Goal: Task Accomplishment & Management: Use online tool/utility

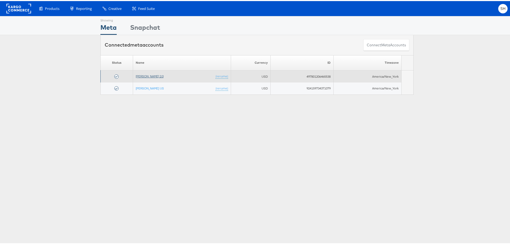
click at [139, 77] on link "[PERSON_NAME] 2.0" at bounding box center [150, 75] width 28 height 4
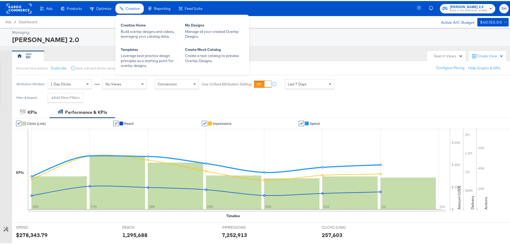
click at [136, 8] on span "Creative" at bounding box center [132, 7] width 14 height 4
click at [219, 30] on div "Manage all your created Overlay Designs." at bounding box center [214, 33] width 59 height 10
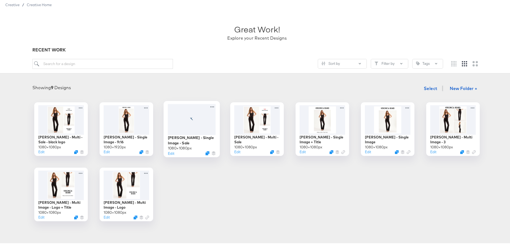
scroll to position [27, 0]
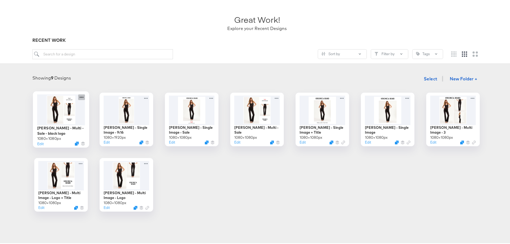
click at [79, 95] on icon at bounding box center [81, 96] width 7 height 6
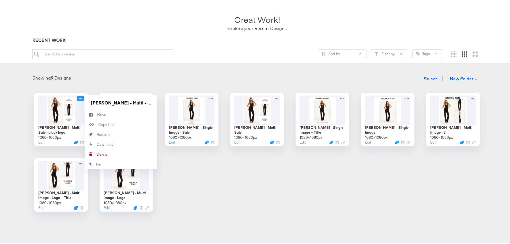
click at [97, 86] on div "Showing 9 Designs Select New Folder + [PERSON_NAME] - Multi - Sale - black logo…" at bounding box center [256, 141] width 503 height 138
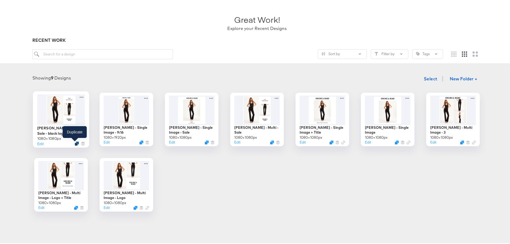
click at [75, 142] on icon "Duplicate" at bounding box center [77, 142] width 4 height 4
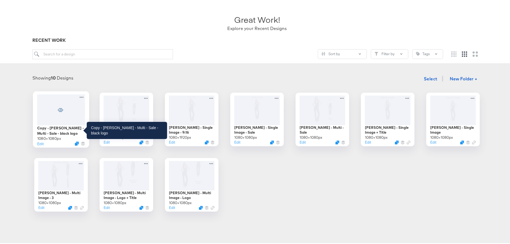
click at [66, 129] on div "Copy - [PERSON_NAME] - Multi - Sale - black logo" at bounding box center [61, 129] width 48 height 10
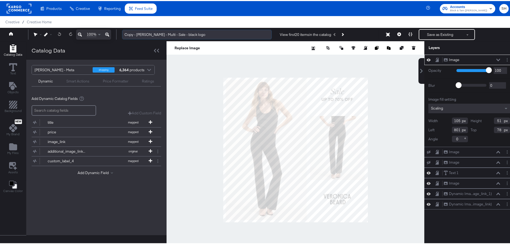
click at [180, 36] on input "Copy - [PERSON_NAME] - Multi - Sale - black logo" at bounding box center [197, 34] width 150 height 10
click at [200, 32] on input "Copy - [PERSON_NAME] - Multi - Sale - black logo" at bounding box center [197, 34] width 150 height 10
drag, startPoint x: 207, startPoint y: 33, endPoint x: 165, endPoint y: 34, distance: 42.8
click at [165, 34] on input "Copy - [PERSON_NAME] - Multi - Sale - black logo" at bounding box center [197, 34] width 150 height 10
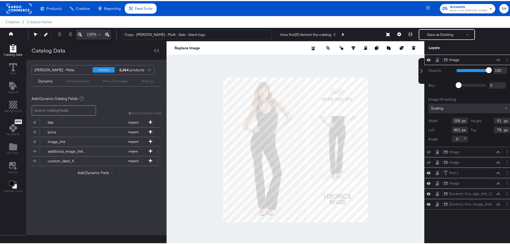
drag, startPoint x: 136, startPoint y: 34, endPoint x: 117, endPoint y: 35, distance: 19.0
click at [117, 35] on div "Redo 100% Copy - [PERSON_NAME] - Multi - Sale - black logo View first 20 items …" at bounding box center [257, 33] width 514 height 13
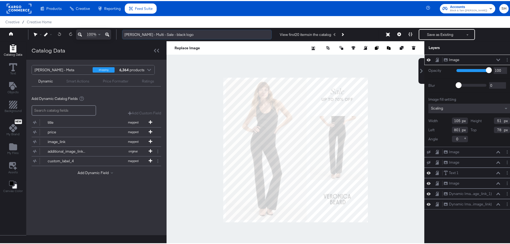
drag, startPoint x: 204, startPoint y: 34, endPoint x: 163, endPoint y: 37, distance: 40.8
click at [163, 37] on input "[PERSON_NAME] - Multi - Sale - black logo" at bounding box center [197, 34] width 150 height 10
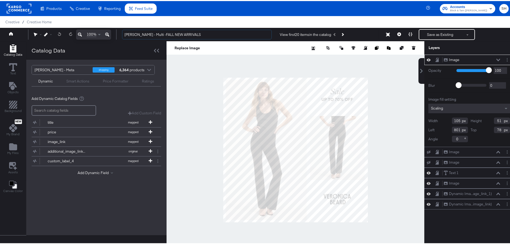
type input "[PERSON_NAME] - Multi -FALL NEW ARRIVALS"
click at [406, 109] on div at bounding box center [295, 148] width 258 height 217
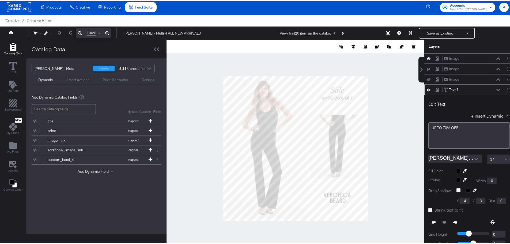
scroll to position [31, 0]
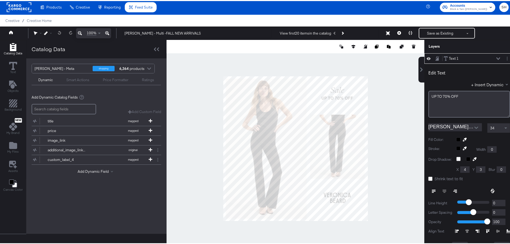
type input "112"
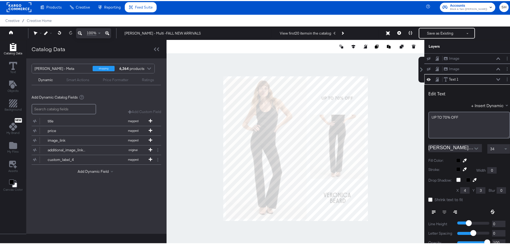
scroll to position [21, 0]
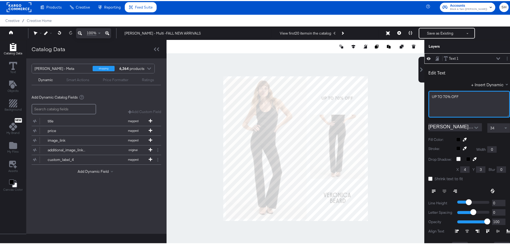
click at [440, 98] on div "UP ﻿TO 70% OFF" at bounding box center [469, 103] width 82 height 27
click at [440, 98] on div "UP ﻿TO 70% OFF" at bounding box center [468, 95] width 75 height 5
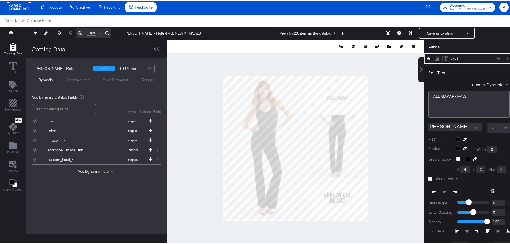
click at [388, 125] on div at bounding box center [295, 147] width 258 height 217
type input "424"
type input "106"
type input "649"
type input "108"
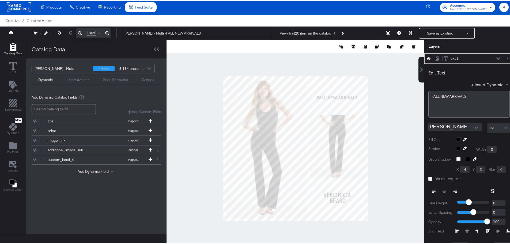
type input "641"
click at [472, 129] on button "Open" at bounding box center [476, 127] width 8 height 8
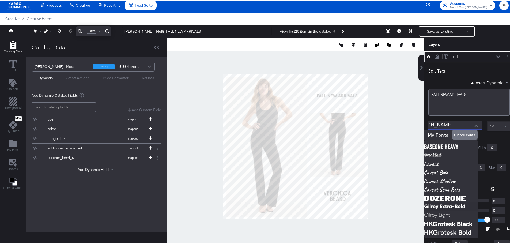
scroll to position [0, 0]
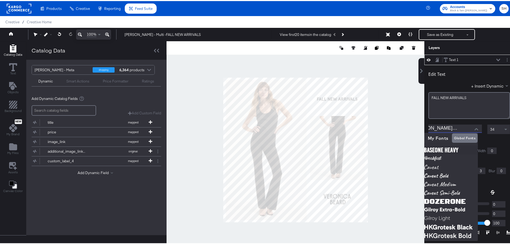
click at [444, 127] on input "[PERSON_NAME] Apercu Bold" at bounding box center [450, 127] width 45 height 8
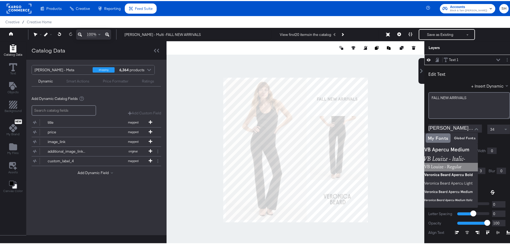
scroll to position [14, 0]
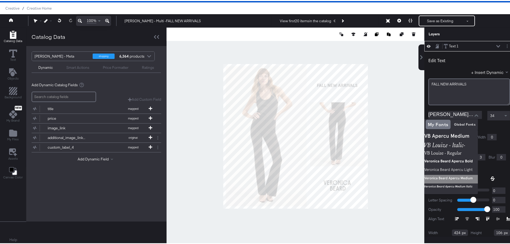
click at [464, 174] on img at bounding box center [450, 178] width 53 height 9
type input "[PERSON_NAME] Apercu Medium"
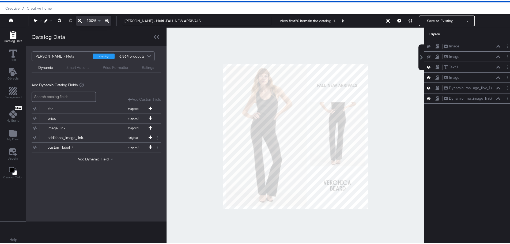
click at [393, 132] on div at bounding box center [295, 134] width 258 height 217
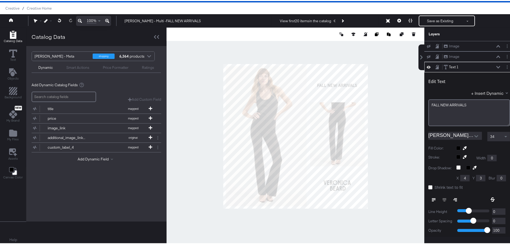
scroll to position [21, 0]
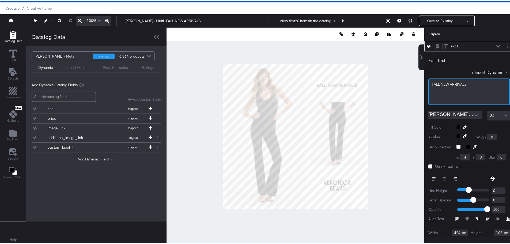
click at [441, 85] on div "FALL NEW ARRIVALS" at bounding box center [468, 83] width 75 height 5
click at [441, 85] on span "FALL NEW ARRIVALS" at bounding box center [448, 83] width 35 height 5
click at [397, 135] on div at bounding box center [295, 134] width 258 height 217
click at [368, 76] on div at bounding box center [295, 134] width 258 height 217
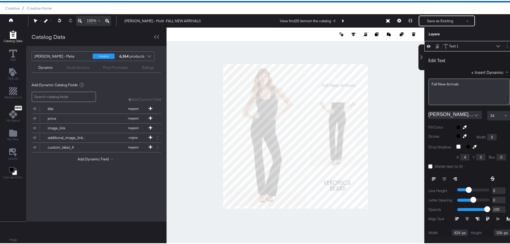
type input "450"
type input "113"
type input "649"
type input "101"
type input "628"
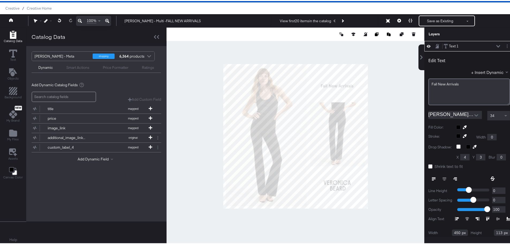
type input "107"
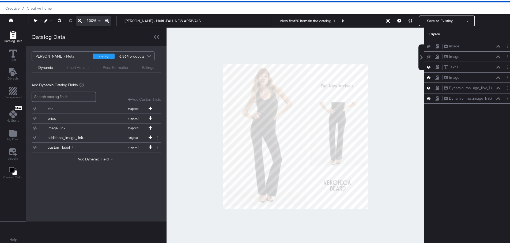
click at [380, 82] on div at bounding box center [295, 134] width 258 height 217
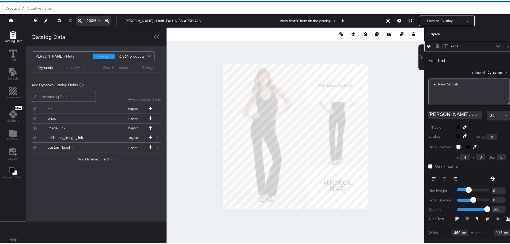
type input "472"
type input "119"
type input "606"
type input "101"
type input "617"
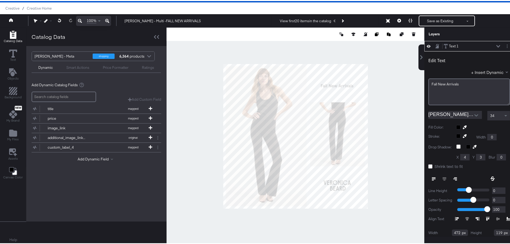
type input "103"
click at [503, 115] on span at bounding box center [506, 114] width 7 height 9
click at [398, 108] on div at bounding box center [295, 134] width 258 height 217
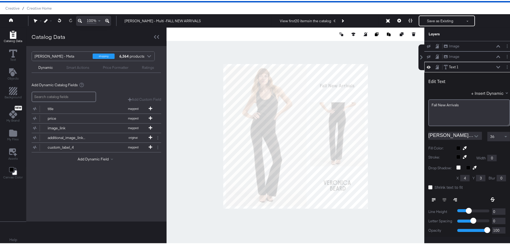
scroll to position [21, 0]
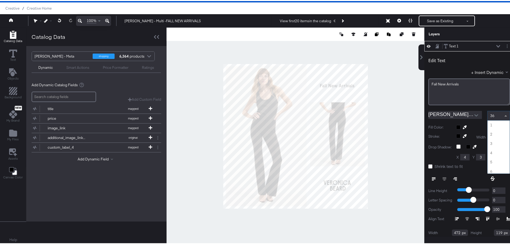
click at [494, 118] on div "36" at bounding box center [498, 114] width 22 height 9
click at [382, 121] on div at bounding box center [295, 134] width 258 height 217
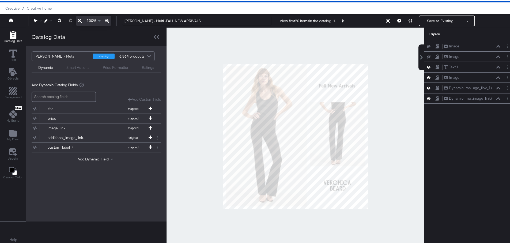
scroll to position [21, 0]
click at [377, 88] on div at bounding box center [295, 134] width 258 height 217
click at [456, 18] on button "Save as Existing" at bounding box center [440, 20] width 42 height 10
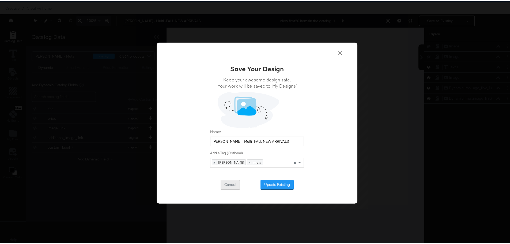
click at [231, 185] on button "Cancel" at bounding box center [229, 184] width 19 height 10
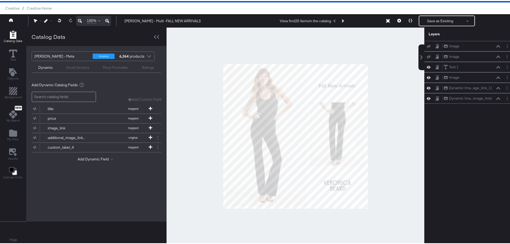
click at [209, 110] on div at bounding box center [295, 134] width 258 height 217
click at [340, 19] on button "Next Product" at bounding box center [341, 20] width 7 height 10
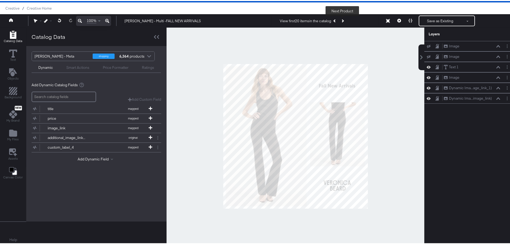
click at [340, 19] on button "Next Product" at bounding box center [341, 20] width 7 height 10
click at [20, 21] on button at bounding box center [15, 20] width 21 height 10
click at [12, 21] on icon at bounding box center [11, 18] width 4 height 3
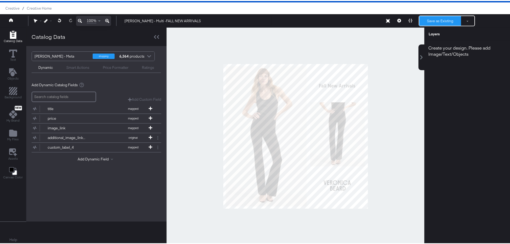
click at [434, 22] on button "Save as Existing" at bounding box center [440, 20] width 42 height 10
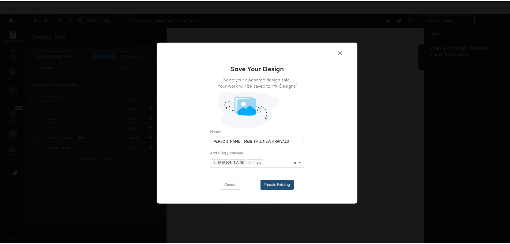
click at [270, 182] on button "Update Existing" at bounding box center [276, 184] width 33 height 10
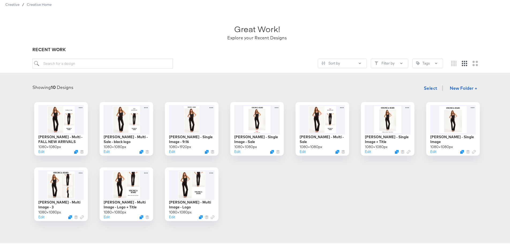
scroll to position [27, 0]
